Goal: Task Accomplishment & Management: Manage account settings

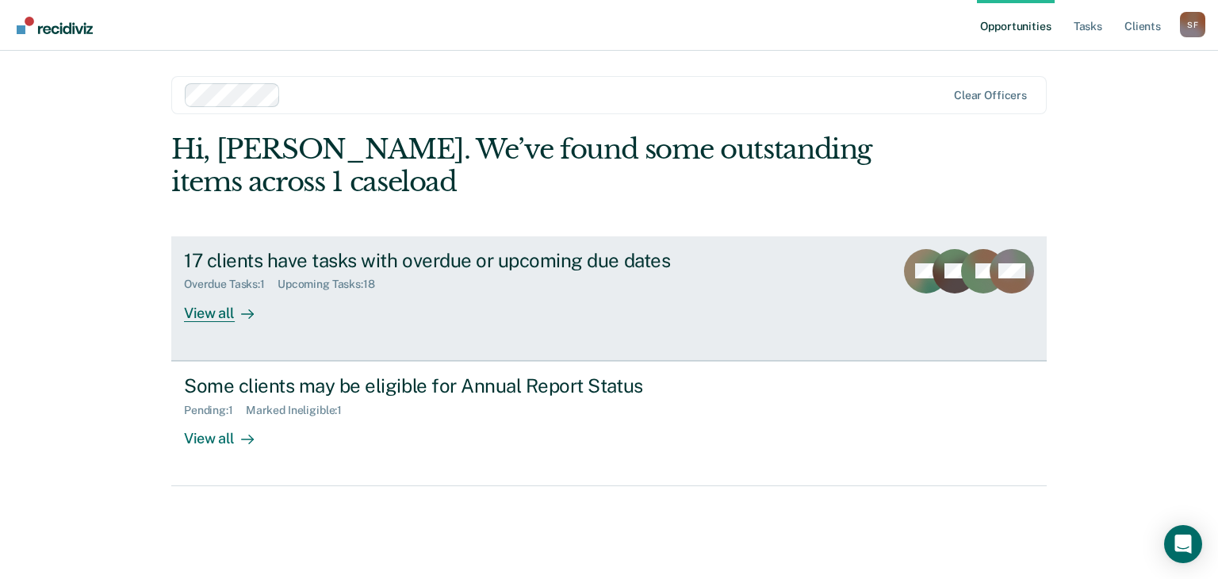
click at [650, 293] on div "17 clients have tasks with overdue or upcoming due dates Overdue Tasks : 1 Upco…" at bounding box center [481, 285] width 595 height 73
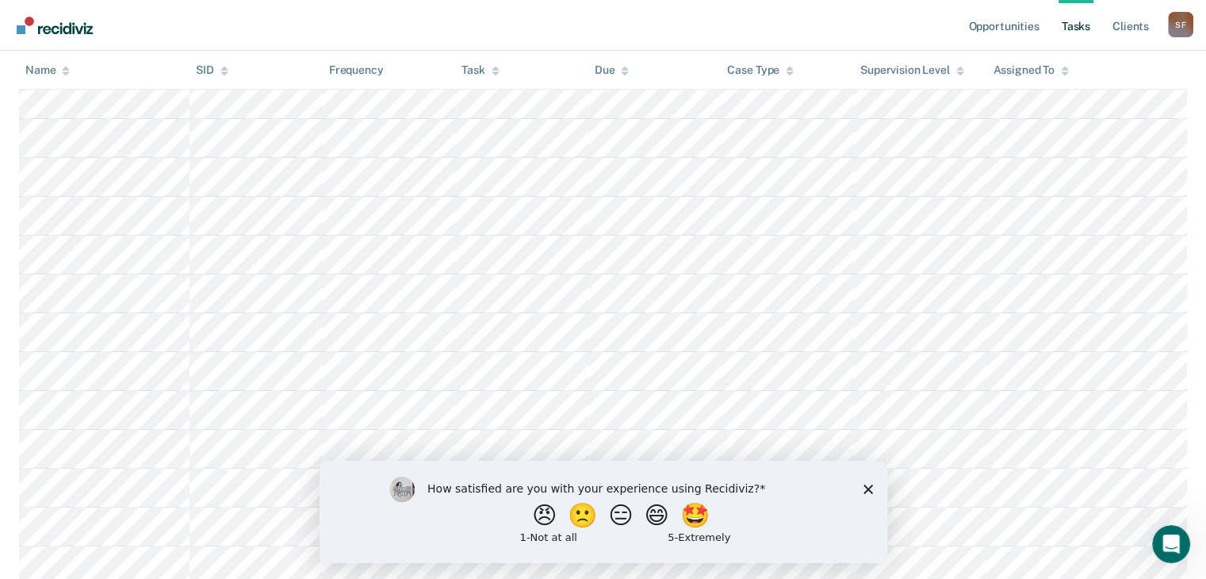
click at [867, 488] on polygon "Close survey" at bounding box center [868, 489] width 10 height 10
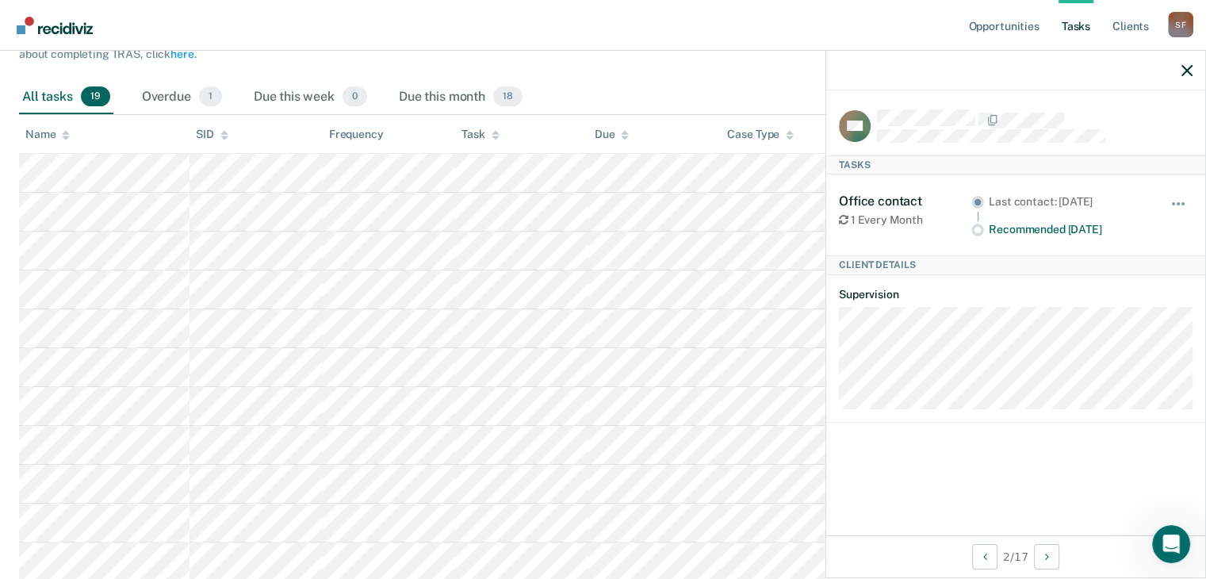
scroll to position [212, 0]
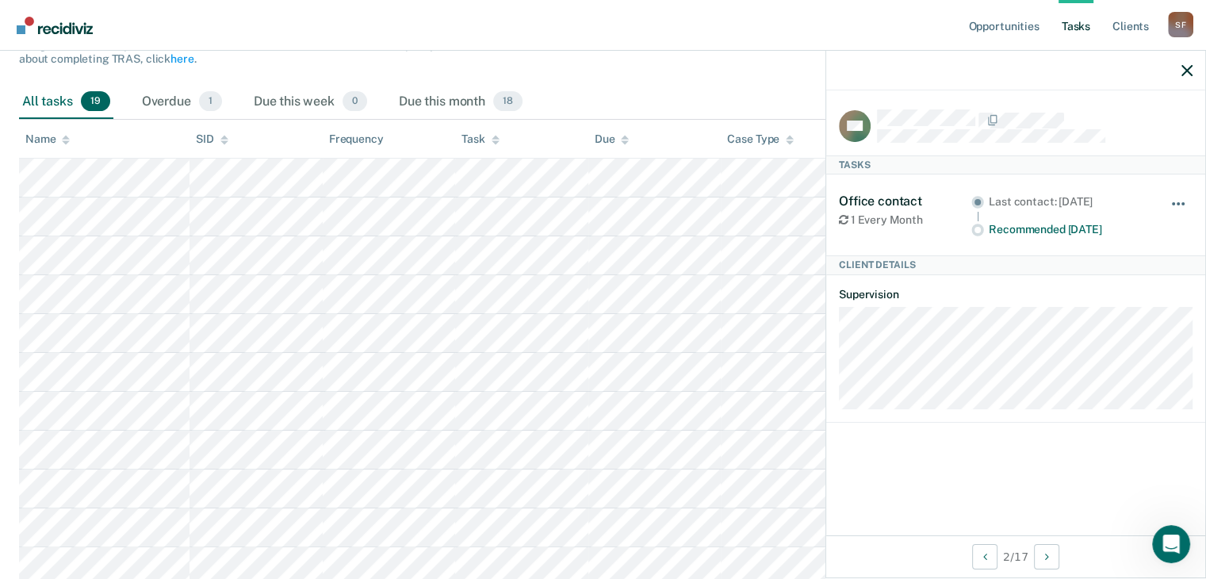
click at [1183, 202] on span "button" at bounding box center [1182, 203] width 3 height 3
click at [1186, 73] on icon "button" at bounding box center [1186, 70] width 11 height 11
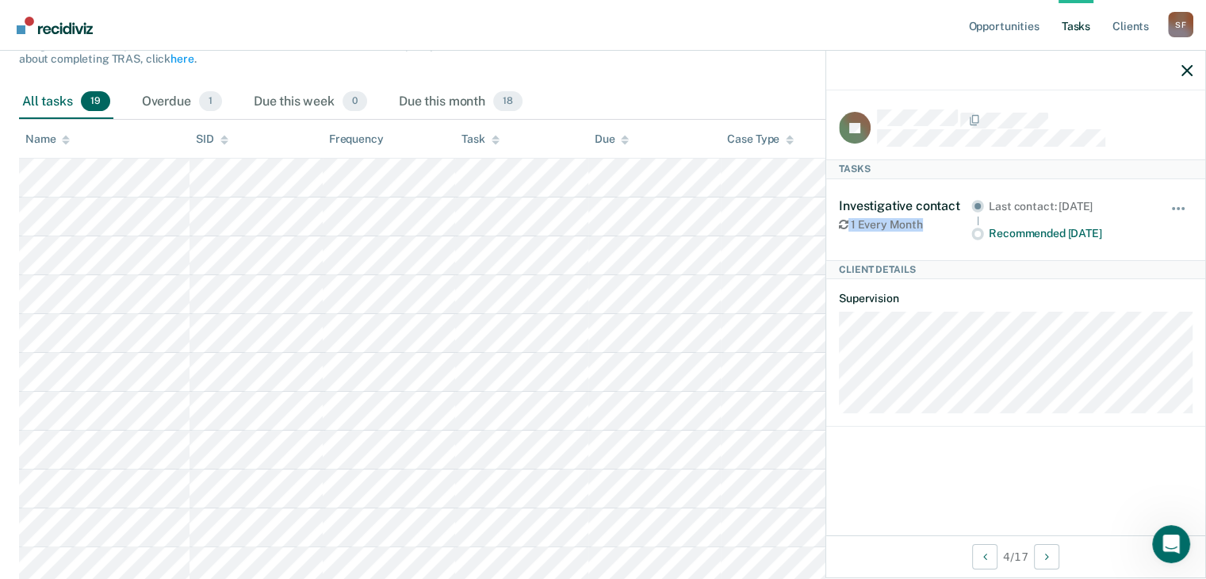
drag, startPoint x: 840, startPoint y: 224, endPoint x: 955, endPoint y: 219, distance: 114.3
click at [955, 219] on div "1 Every Month" at bounding box center [905, 224] width 132 height 13
click at [937, 253] on div "Investigative contact 1 Every Month Last contact: [DATE] Recommended [DATE] Hid…" at bounding box center [1016, 219] width 354 height 81
click at [1180, 67] on div at bounding box center [1015, 71] width 379 height 40
click at [1191, 64] on button "button" at bounding box center [1186, 69] width 11 height 13
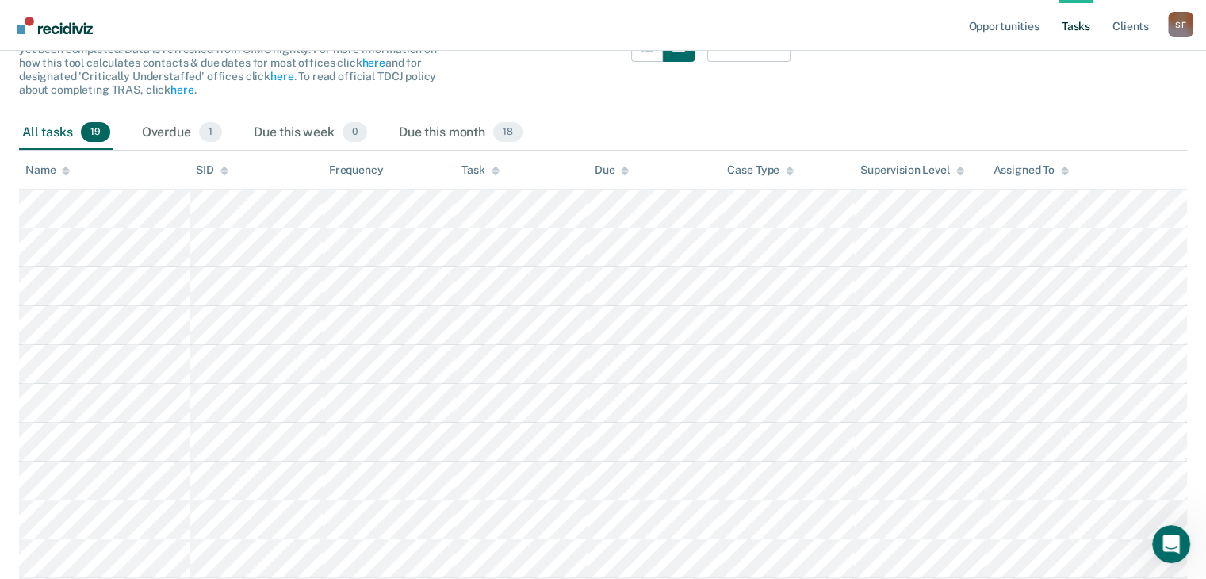
scroll to position [276, 0]
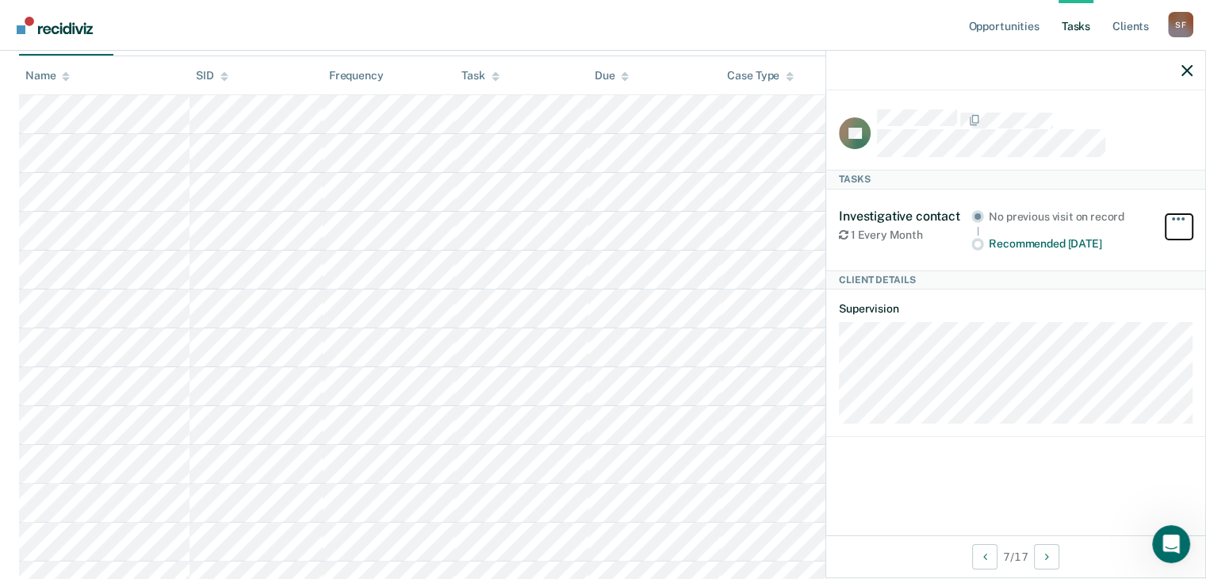
click at [1172, 217] on span "button" at bounding box center [1173, 218] width 3 height 3
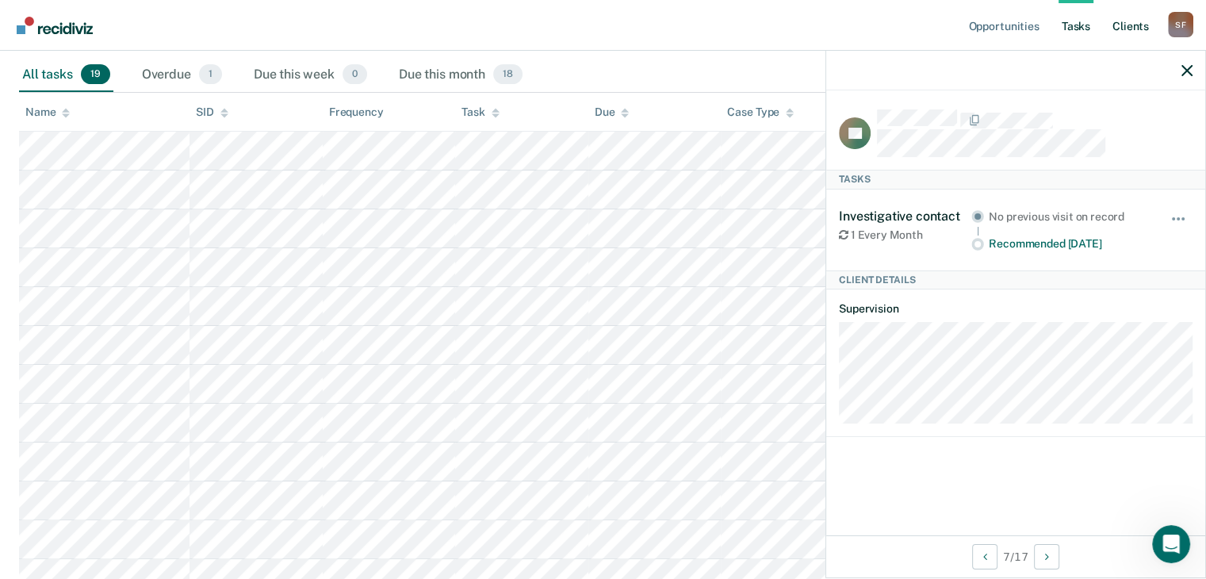
scroll to position [197, 0]
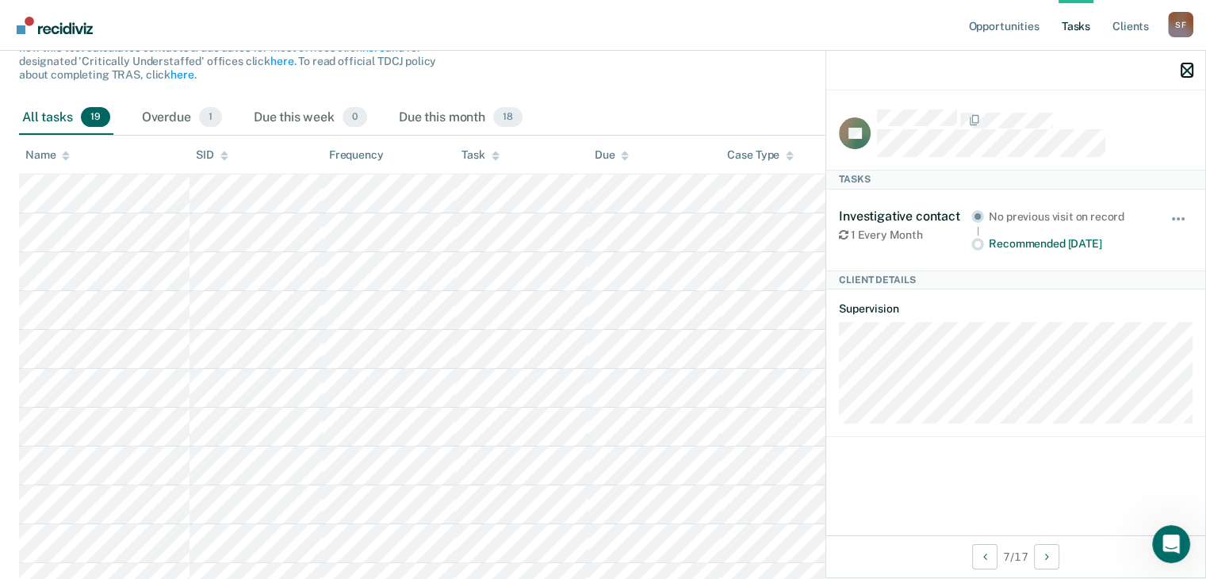
click at [1182, 72] on icon "button" at bounding box center [1186, 70] width 11 height 11
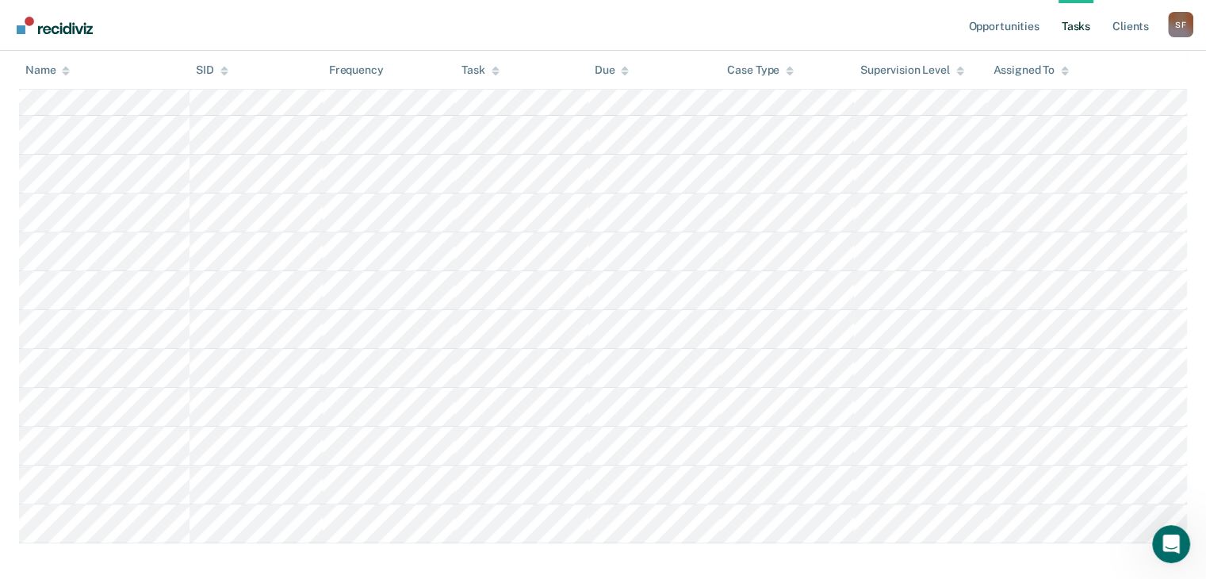
scroll to position [593, 0]
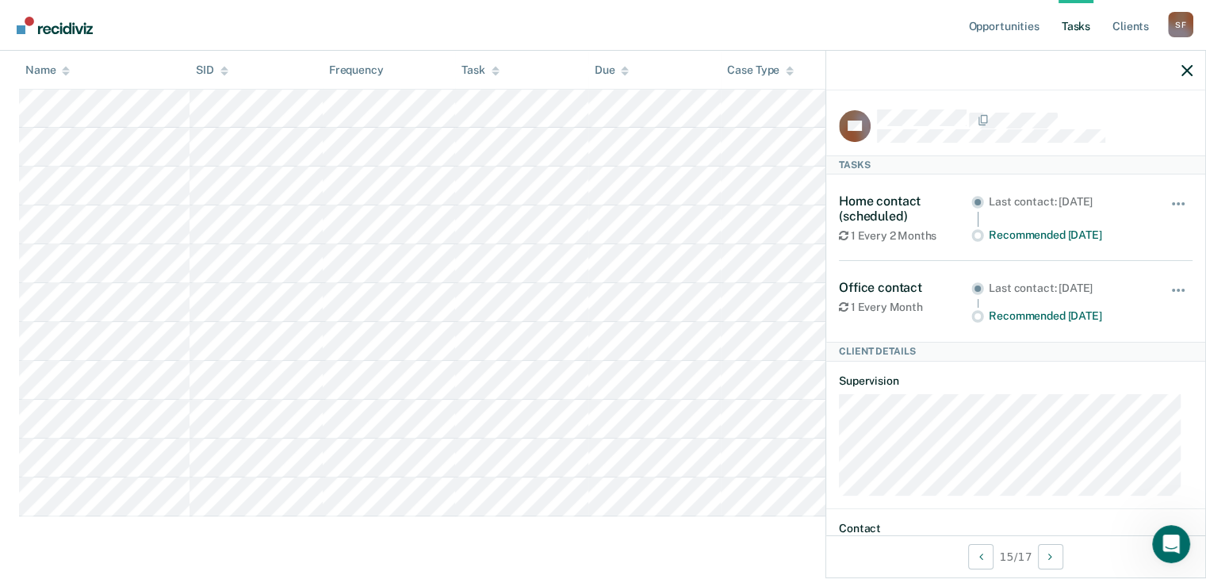
click at [553, 551] on main "Clear officers Tasks The clients listed below have upcoming requirements due th…" at bounding box center [603, 33] width 1206 height 1084
click at [1182, 71] on icon "button" at bounding box center [1186, 70] width 11 height 11
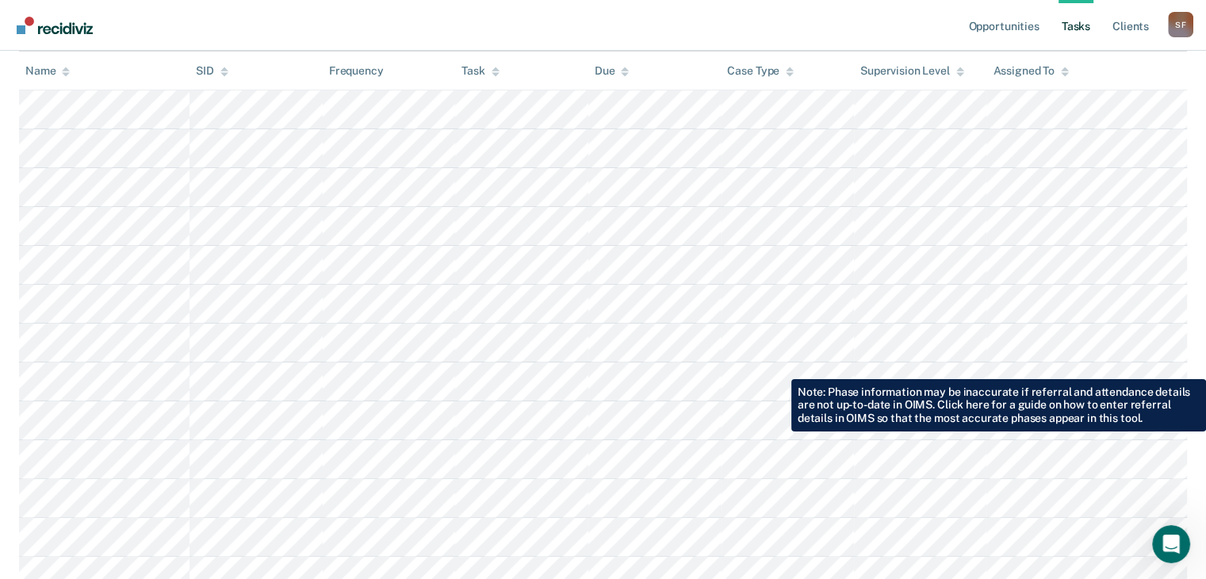
scroll to position [317, 0]
